Goal: Task Accomplishment & Management: Use online tool/utility

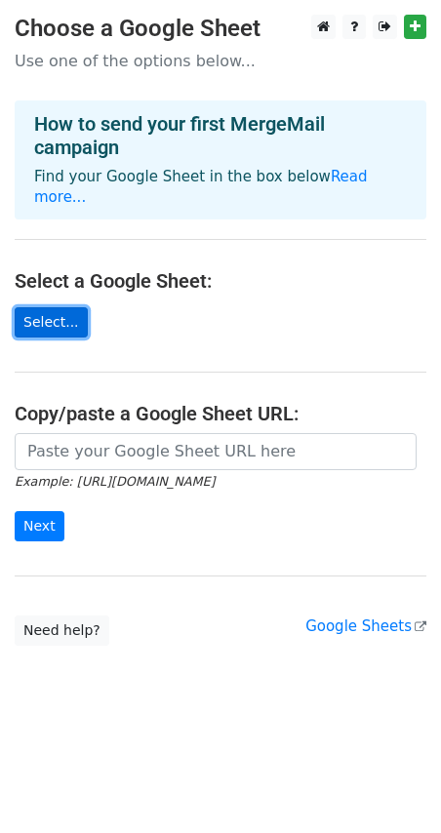
click at [44, 307] on link "Select..." at bounding box center [51, 322] width 73 height 30
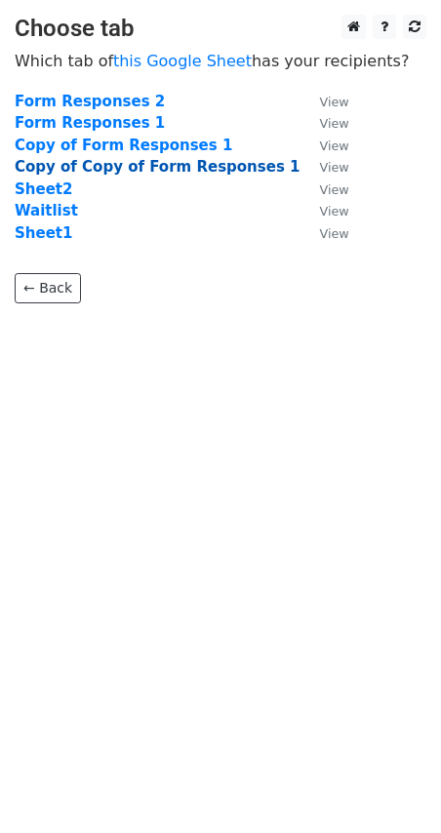
click at [105, 172] on strong "Copy of Copy of Form Responses 1" at bounding box center [157, 167] width 285 height 18
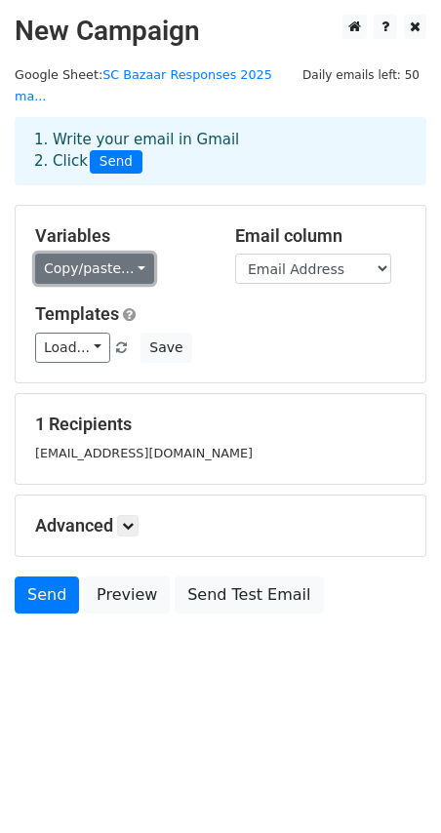
click at [125, 254] on link "Copy/paste..." at bounding box center [94, 269] width 119 height 30
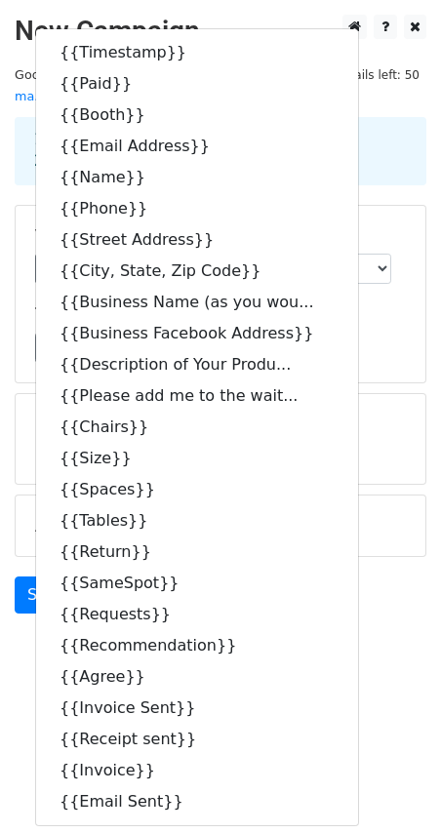
click at [360, 345] on div "Variables Copy/paste... {{Timestamp}} {{Paid}} {{Booth}} {{Email Address}} {{Na…" at bounding box center [221, 294] width 410 height 177
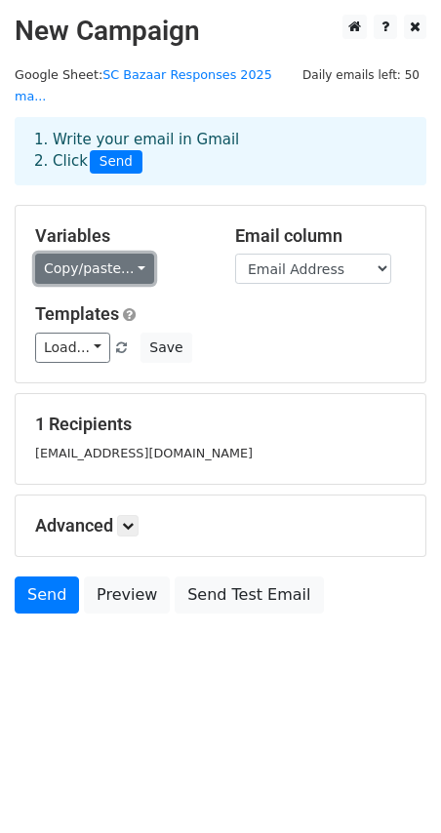
click at [133, 254] on link "Copy/paste..." at bounding box center [94, 269] width 119 height 30
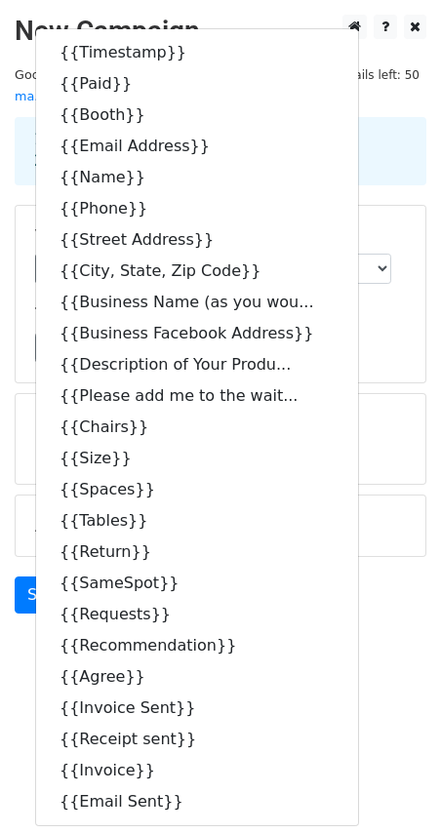
click at [354, 333] on div "Load... No templates saved Save" at bounding box center [220, 348] width 400 height 30
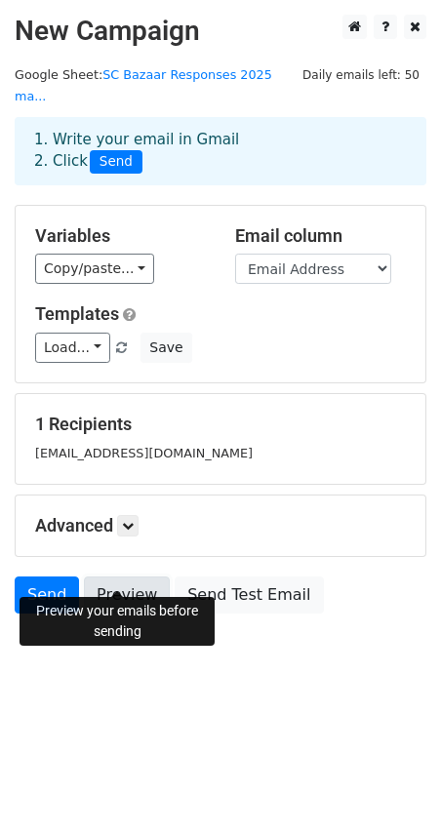
click at [112, 576] on link "Preview" at bounding box center [127, 594] width 86 height 37
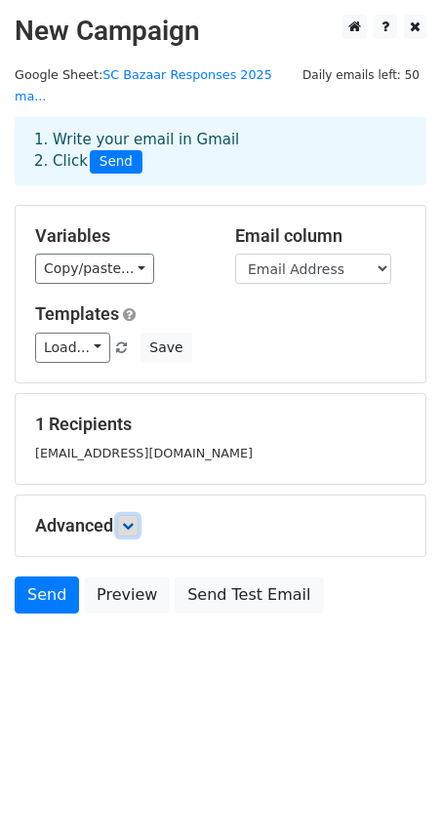
click at [134, 520] on icon at bounding box center [128, 526] width 12 height 12
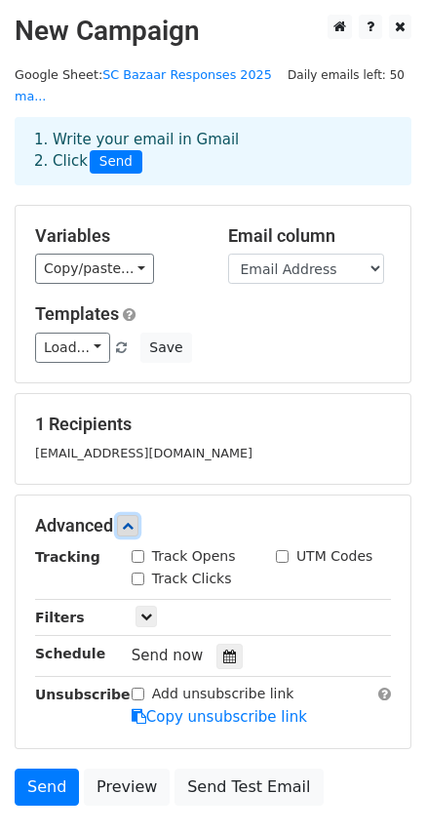
click at [134, 520] on icon at bounding box center [128, 526] width 12 height 12
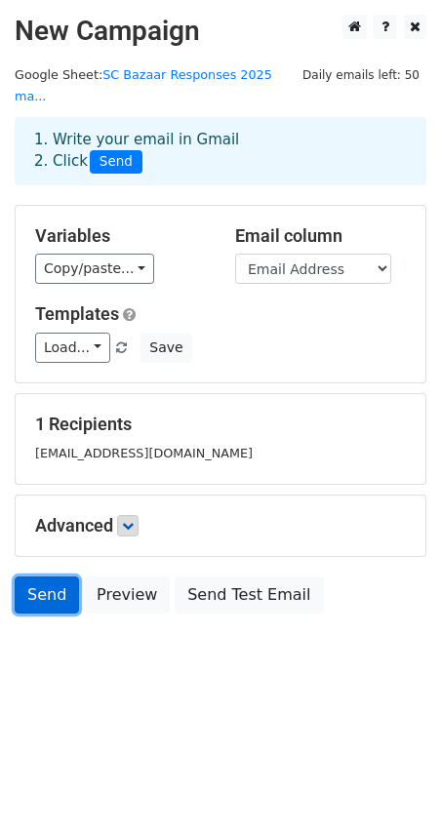
click at [36, 576] on link "Send" at bounding box center [47, 594] width 64 height 37
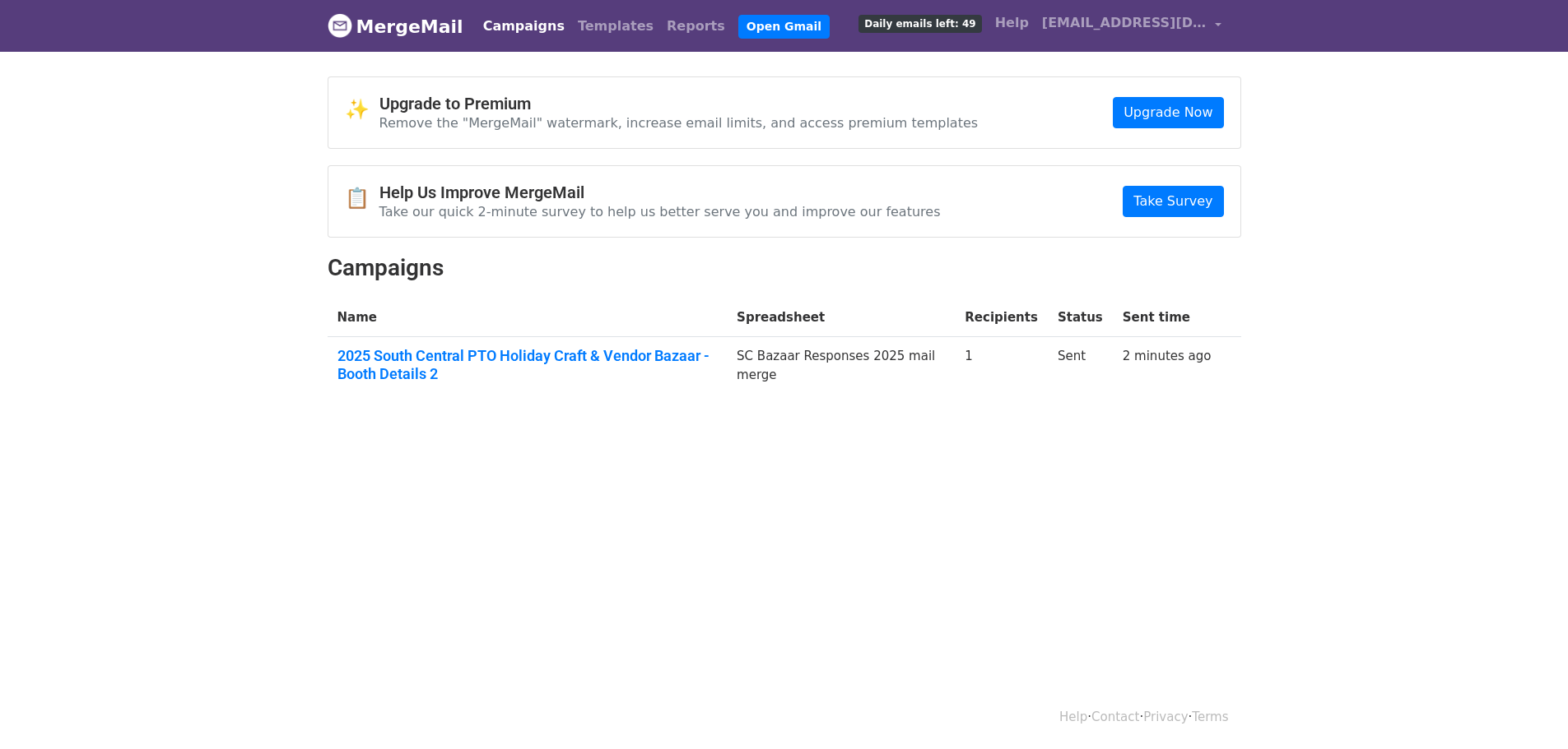
click at [702, 406] on div "✨ Upgrade to Premium Remove the "MergeMail" watermark, increase email limits, a…" at bounding box center [784, 245] width 938 height 336
click at [513, 356] on link "2025 South Central PTO Holiday Craft & Vendor Bazaar - Booth Details 2" at bounding box center [527, 365] width 381 height 35
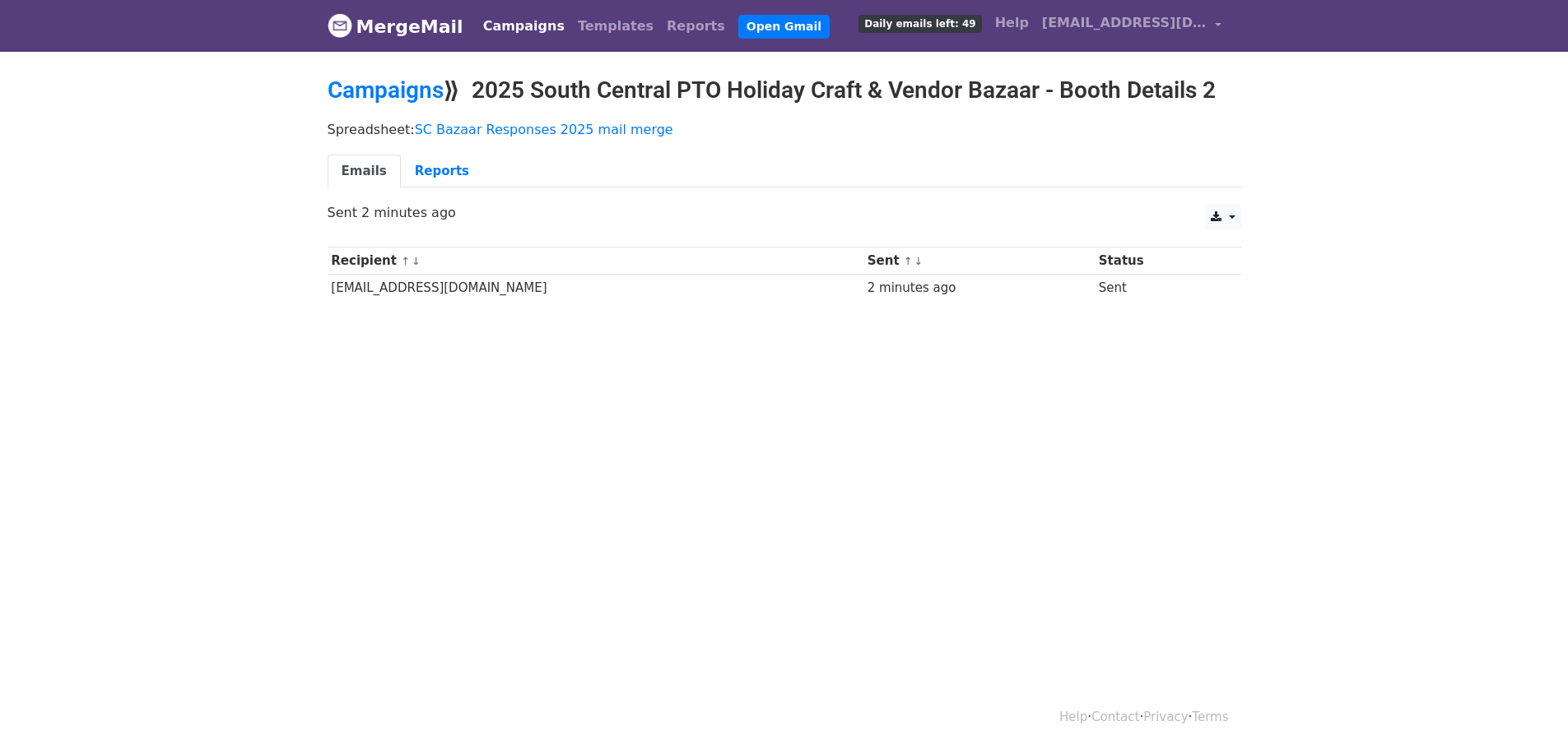
click at [1220, 91] on h2 "Campaigns ⟫ 2025 South Central PTO Holiday Craft & Vendor Bazaar - Booth Detail…" at bounding box center [784, 90] width 913 height 28
click at [516, 28] on link "Campaigns" at bounding box center [524, 26] width 95 height 33
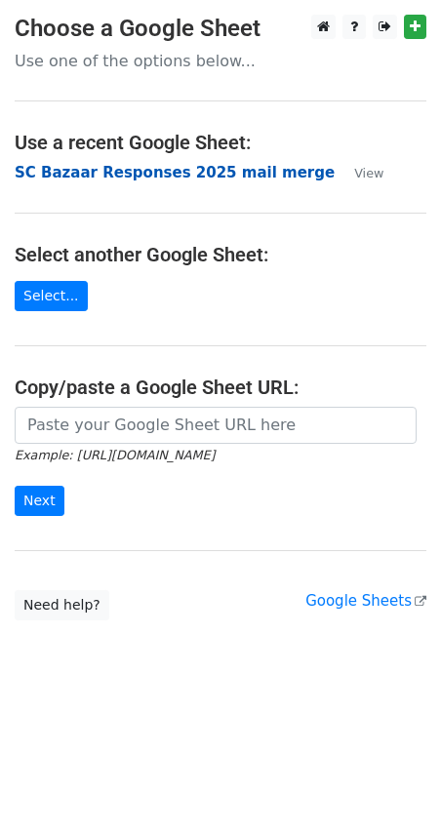
click at [186, 174] on strong "SC Bazaar Responses 2025 mail merge" at bounding box center [175, 173] width 320 height 18
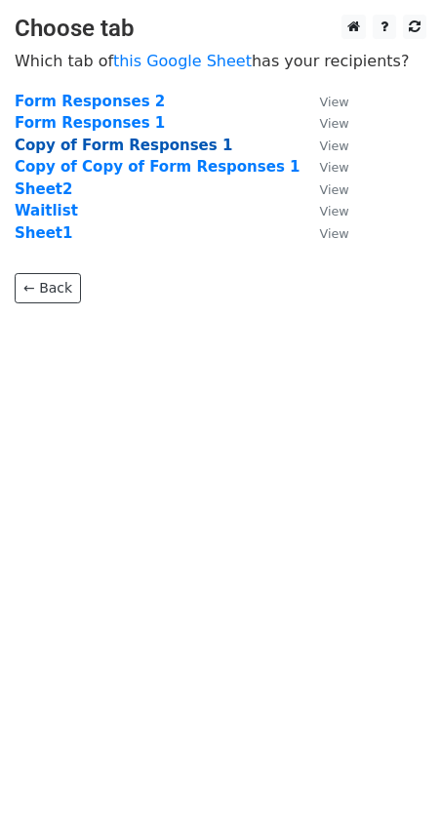
click at [93, 142] on strong "Copy of Form Responses 1" at bounding box center [123, 146] width 217 height 18
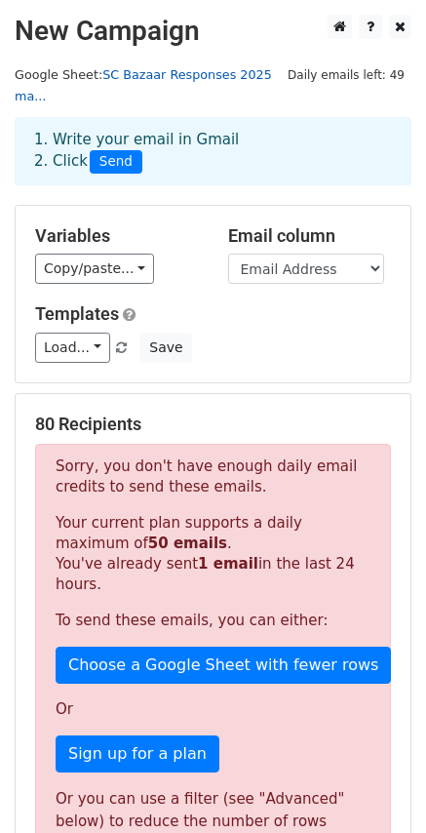
click at [153, 70] on link "SC Bazaar Responses 2025 ma..." at bounding box center [143, 85] width 257 height 37
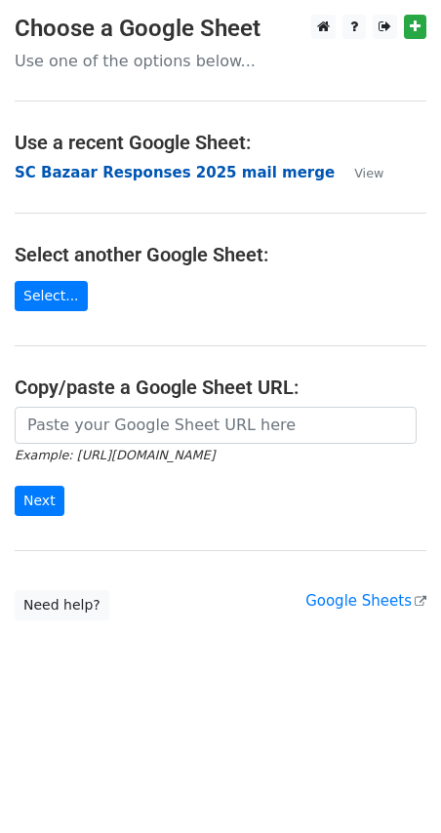
click at [115, 178] on strong "SC Bazaar Responses 2025 mail merge" at bounding box center [175, 173] width 320 height 18
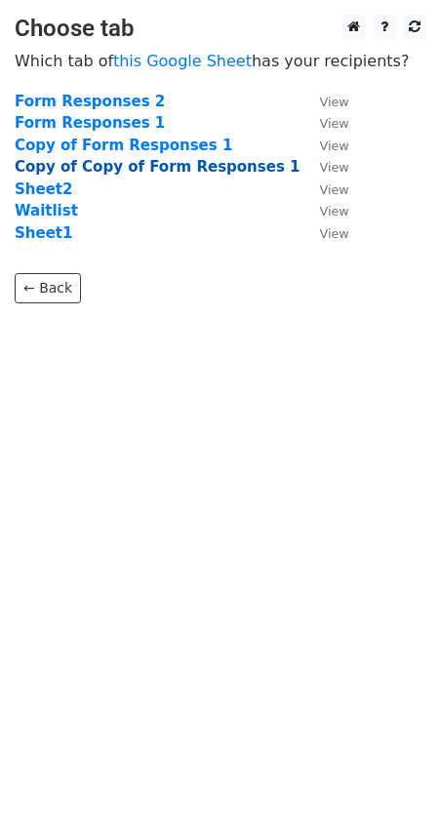
click at [104, 168] on strong "Copy of Copy of Form Responses 1" at bounding box center [157, 167] width 285 height 18
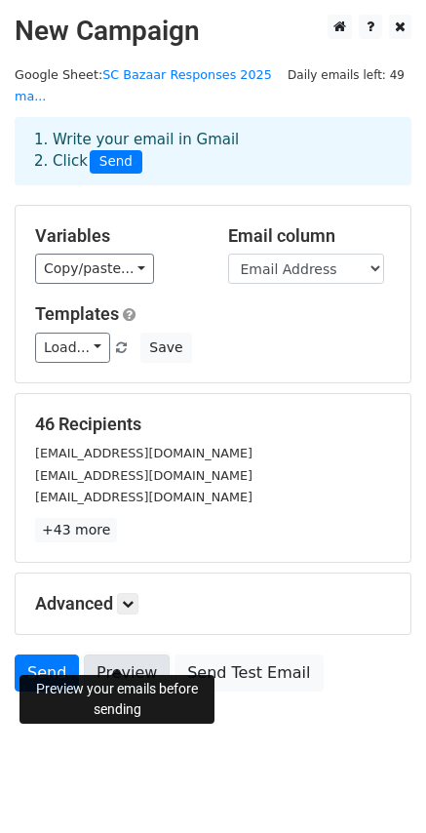
click at [140, 654] on link "Preview" at bounding box center [127, 672] width 86 height 37
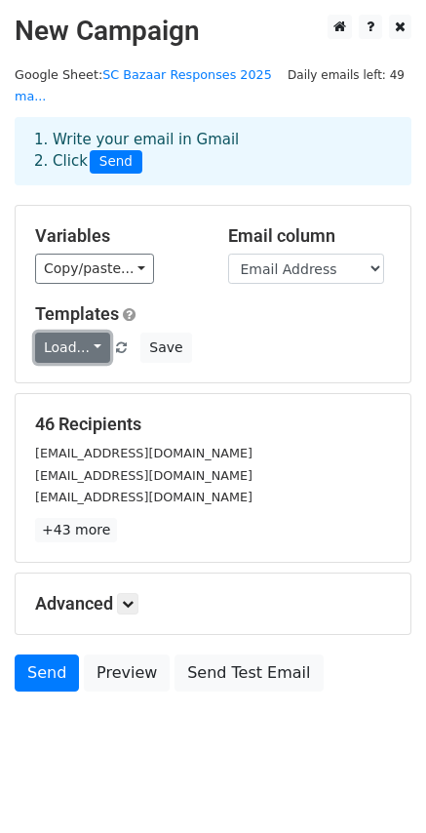
click at [88, 333] on link "Load..." at bounding box center [72, 348] width 75 height 30
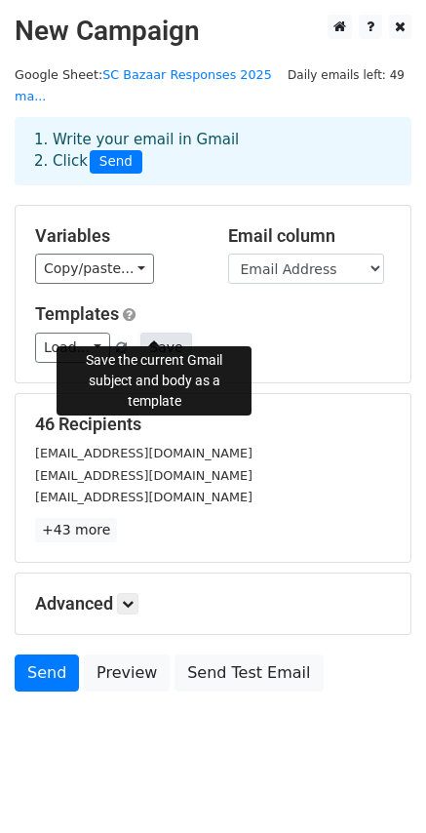
click at [168, 333] on button "Save" at bounding box center [165, 348] width 51 height 30
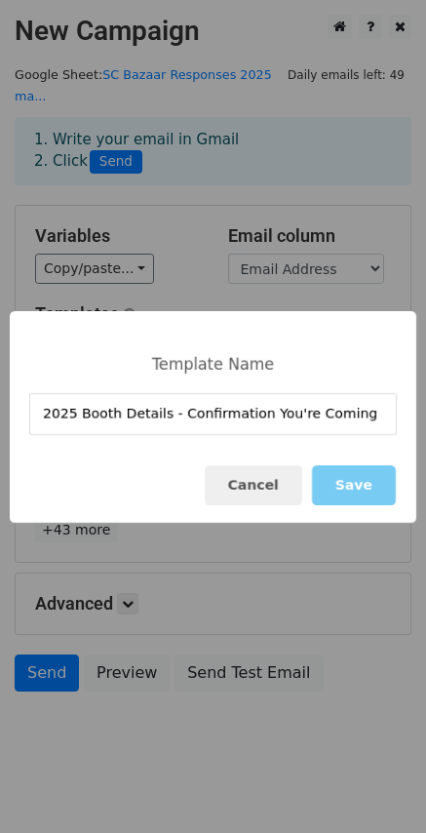
type input "2025 Booth Details - Confirmation You're Coming"
click at [363, 486] on button "Save" at bounding box center [354, 485] width 84 height 40
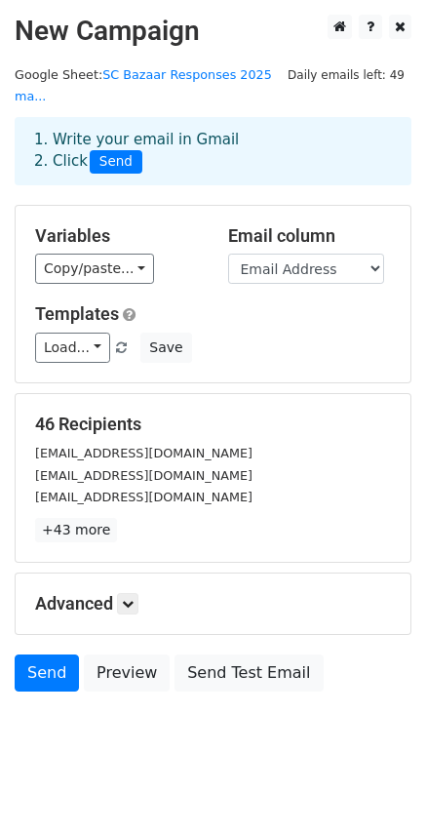
click at [143, 744] on body "New Campaign Daily emails left: 49 Google Sheet: SC Bazaar Responses 2025 ma...…" at bounding box center [213, 397] width 426 height 765
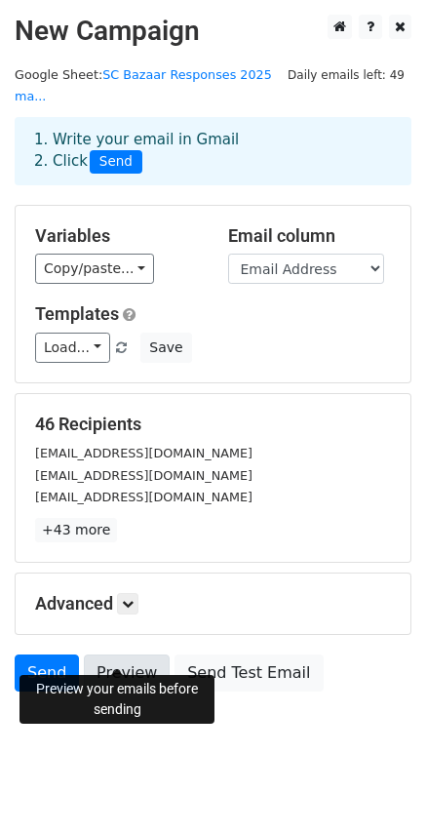
scroll to position [2, 0]
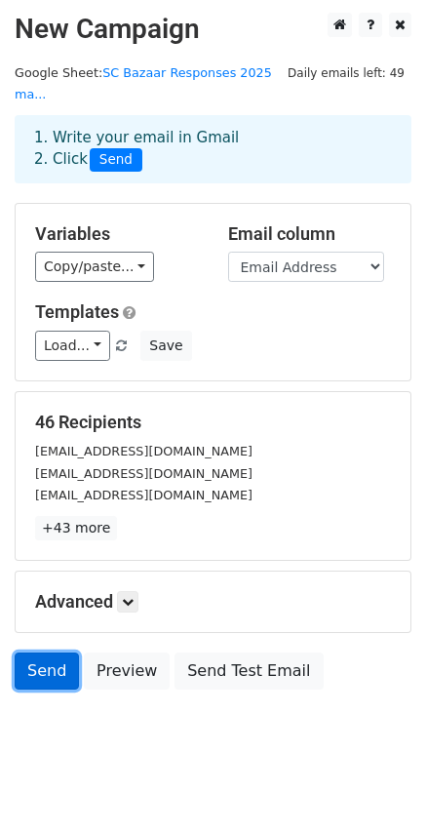
click at [54, 652] on link "Send" at bounding box center [47, 670] width 64 height 37
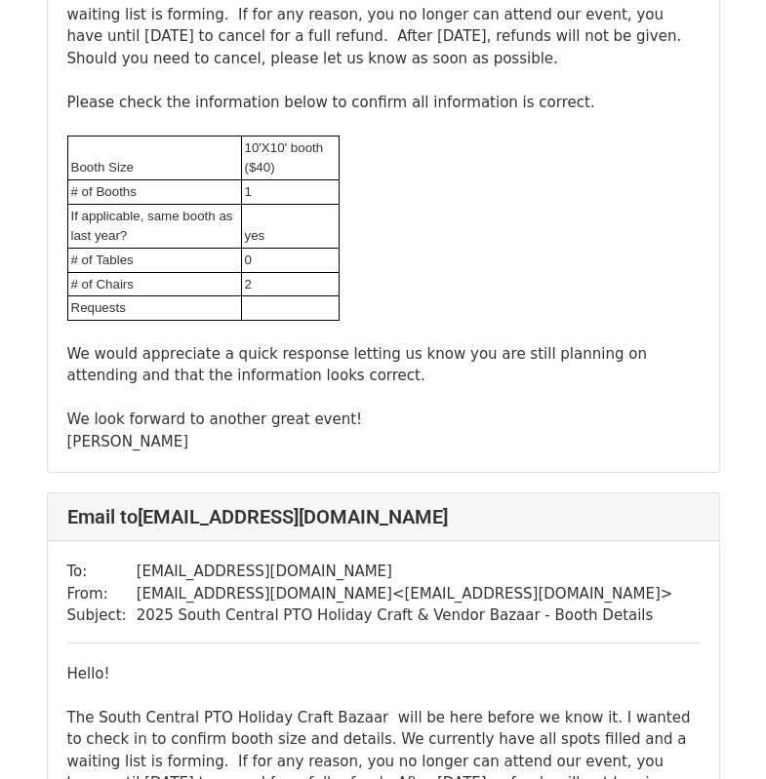
scroll to position [3413, 0]
